Goal: Task Accomplishment & Management: Manage account settings

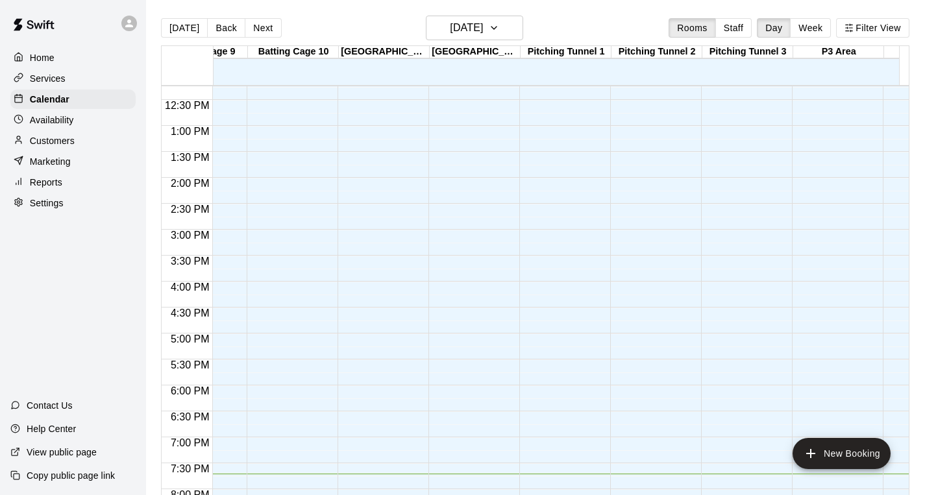
scroll to position [0, 942]
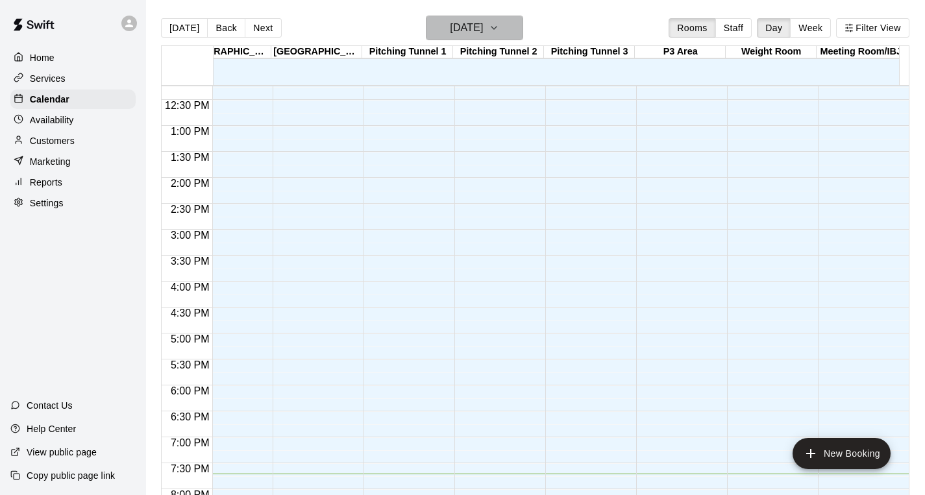
click at [506, 29] on button "[DATE]" at bounding box center [474, 28] width 97 height 25
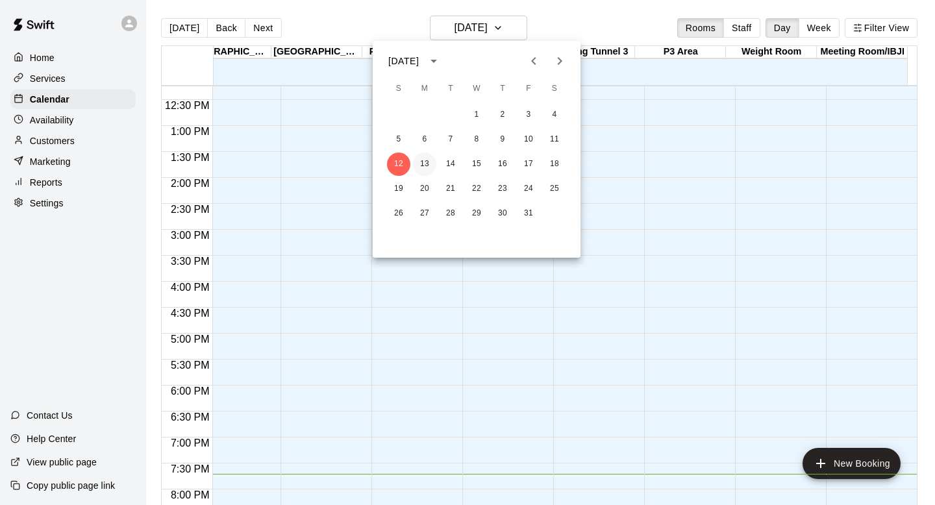
click at [425, 165] on button "13" at bounding box center [424, 164] width 23 height 23
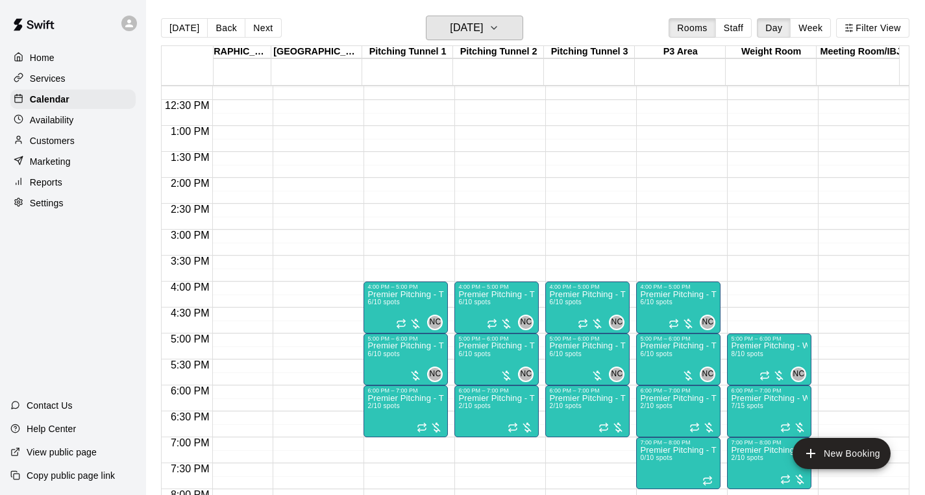
scroll to position [31, 7]
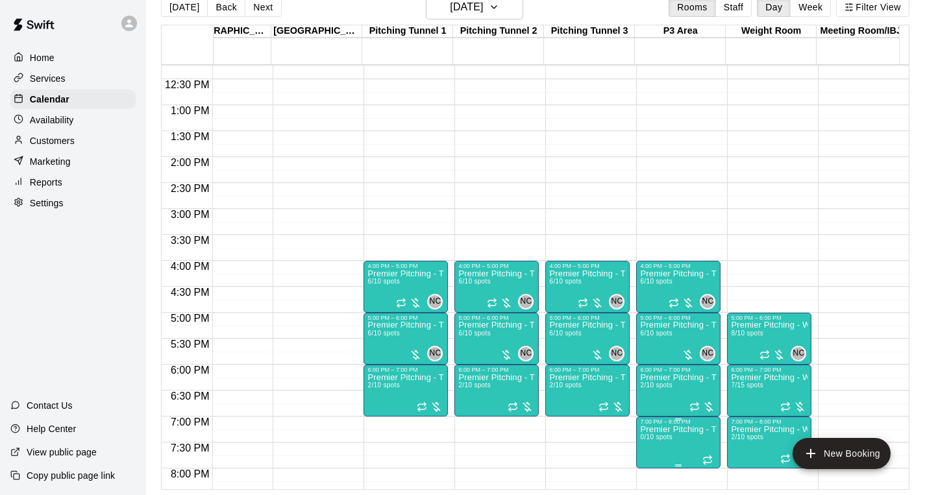
click at [643, 434] on span "0/10 spots" at bounding box center [656, 437] width 32 height 7
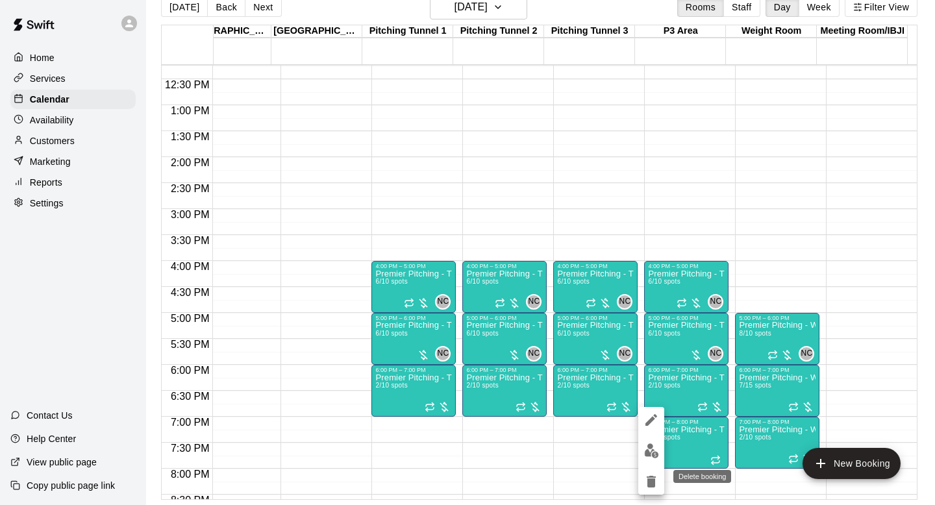
click at [648, 486] on icon "delete" at bounding box center [651, 482] width 9 height 12
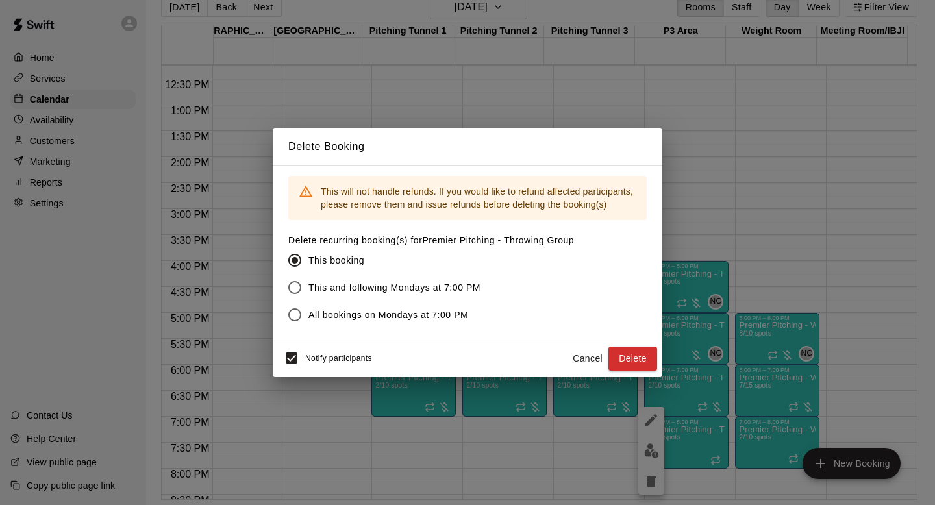
click at [421, 295] on label "This and following Mondays at 7:00 PM" at bounding box center [422, 287] width 282 height 27
click at [631, 355] on button "Delete" at bounding box center [632, 359] width 49 height 24
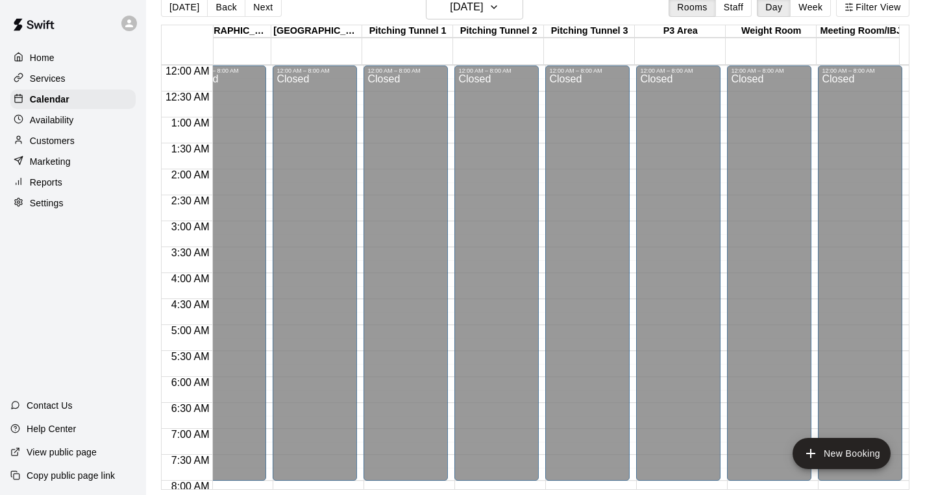
scroll to position [0, 0]
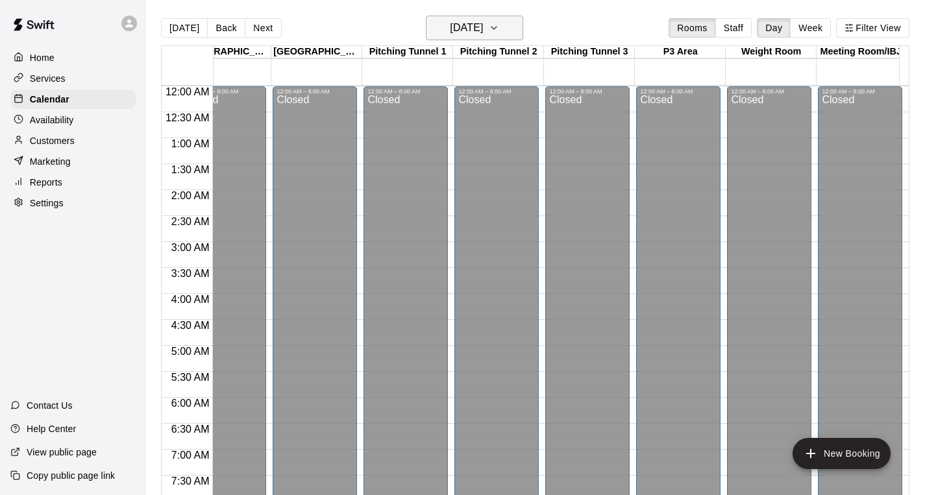
click at [470, 26] on h6 "[DATE]" at bounding box center [466, 28] width 33 height 18
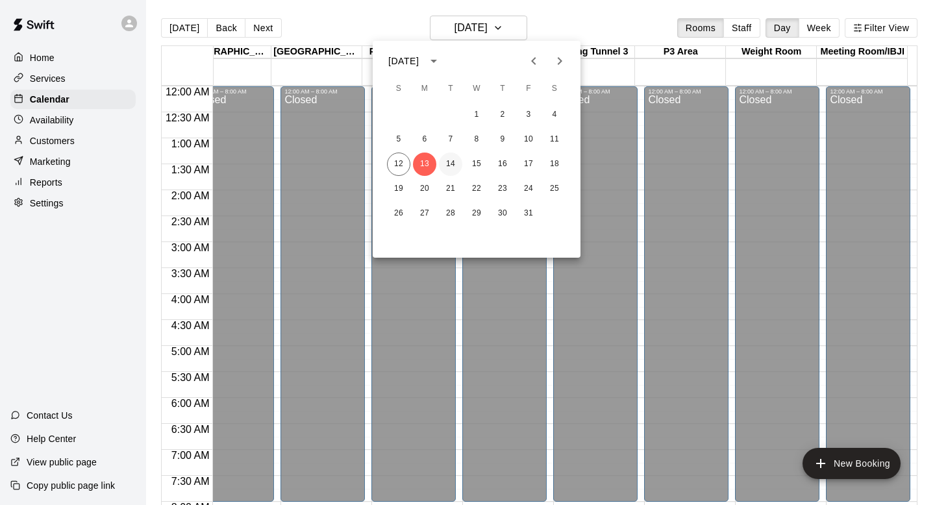
click at [446, 164] on button "14" at bounding box center [450, 164] width 23 height 23
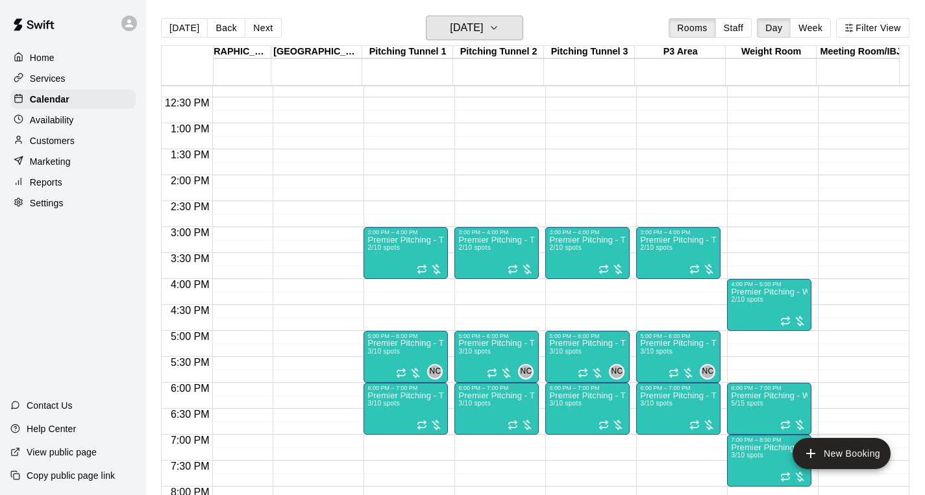
scroll to position [634, 942]
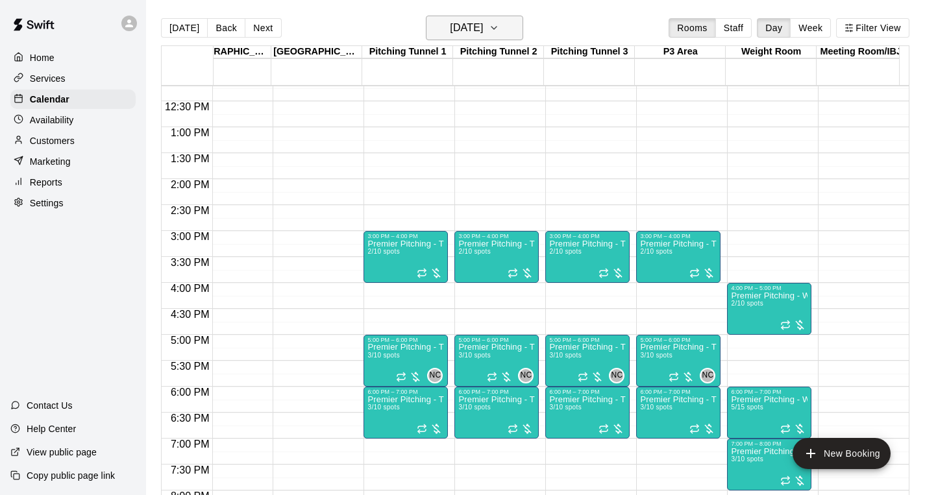
click at [510, 32] on button "[DATE]" at bounding box center [474, 28] width 97 height 25
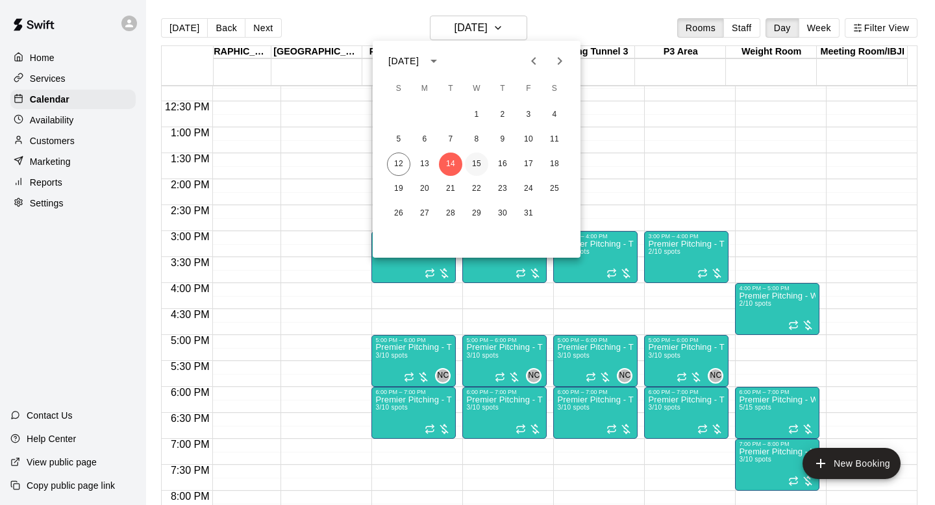
click at [479, 163] on button "15" at bounding box center [476, 164] width 23 height 23
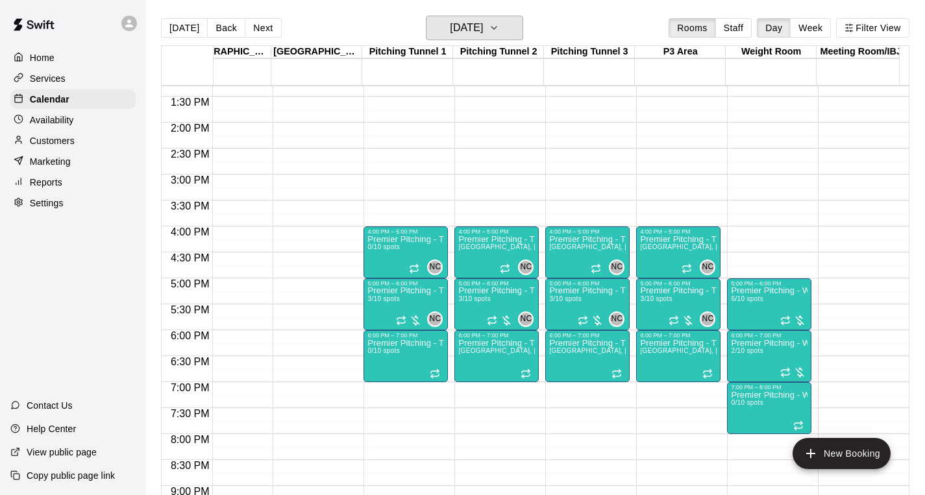
scroll to position [701, 942]
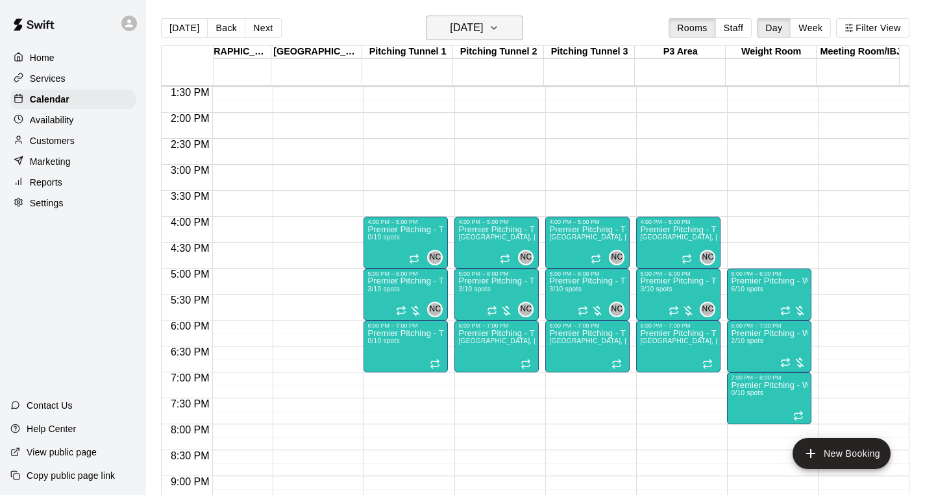
click at [483, 31] on h6 "[DATE]" at bounding box center [466, 28] width 33 height 18
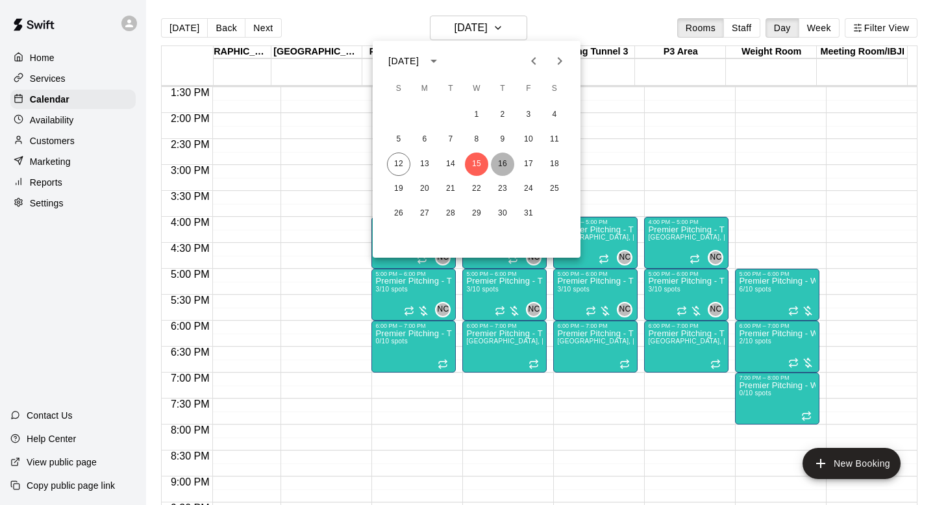
click at [497, 160] on button "16" at bounding box center [502, 164] width 23 height 23
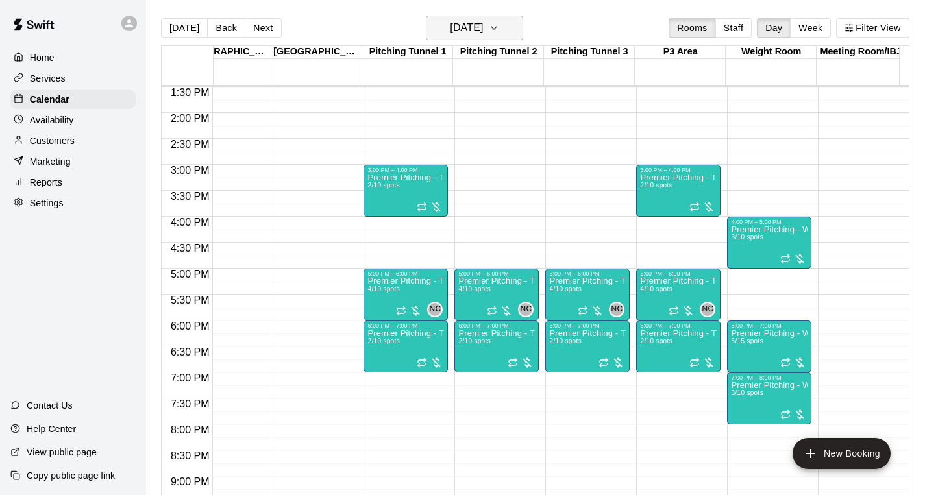
click at [483, 25] on h6 "[DATE]" at bounding box center [466, 28] width 33 height 18
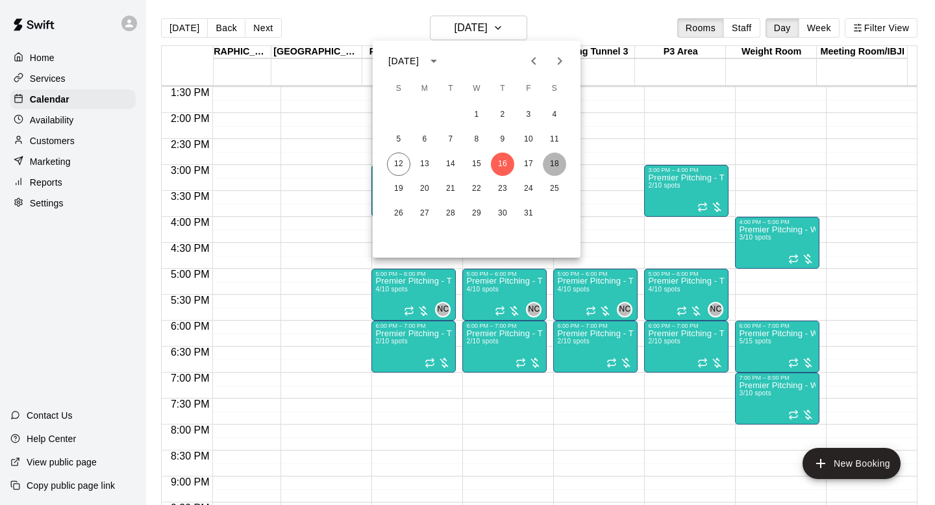
click at [554, 166] on button "18" at bounding box center [554, 164] width 23 height 23
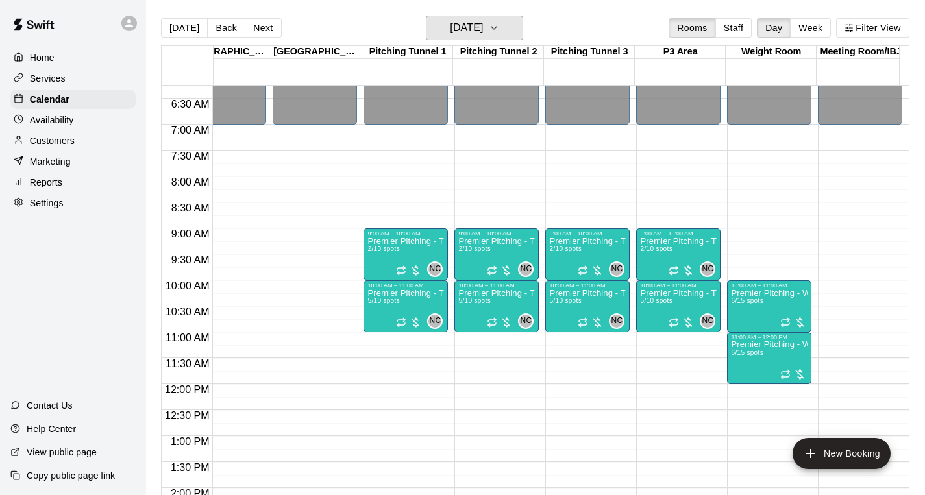
scroll to position [327, 942]
